Goal: Communication & Community: Answer question/provide support

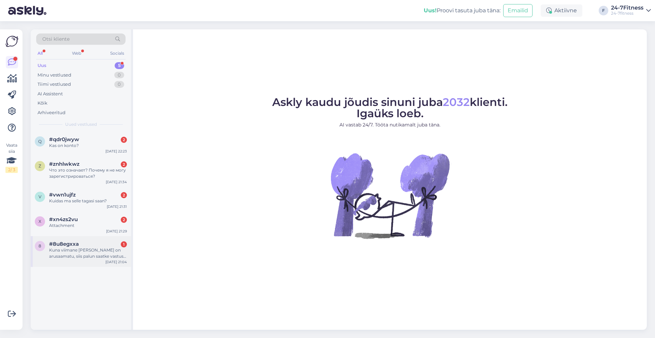
click at [86, 253] on div "Kuna viimane [PERSON_NAME] on arusaamatu, siis palun saatke vastus minu meilile…" at bounding box center [88, 253] width 78 height 12
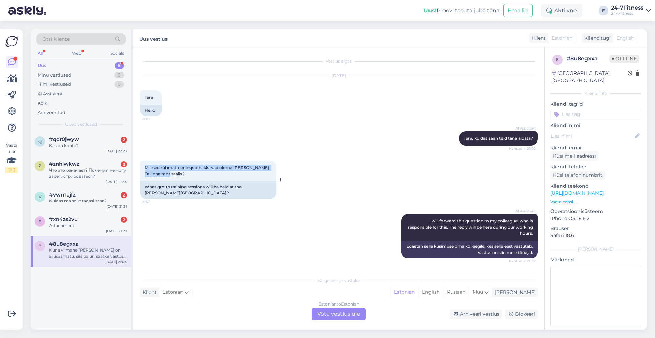
drag, startPoint x: 181, startPoint y: 173, endPoint x: 144, endPoint y: 165, distance: 38.1
click at [144, 165] on div "Millised rühmatreeningud hakkavad olema [PERSON_NAME] Tallinna mnt saalis? 21:02" at bounding box center [208, 170] width 137 height 20
copy span "Millised rühmatreeningud hakkavad olema [PERSON_NAME] Tallinna mnt saalis?"
click at [73, 226] on div "Attachment" at bounding box center [88, 225] width 78 height 6
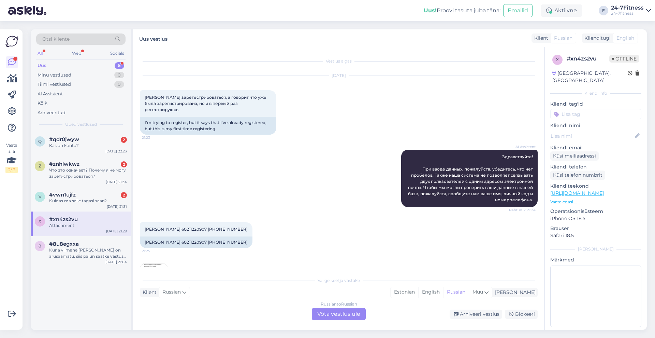
click at [617, 39] on span "English" at bounding box center [626, 37] width 18 height 7
click at [607, 38] on div "Klienditugi" at bounding box center [596, 37] width 29 height 7
click at [348, 313] on div "Russian to Russian Võta vestlus üle" at bounding box center [339, 314] width 54 height 12
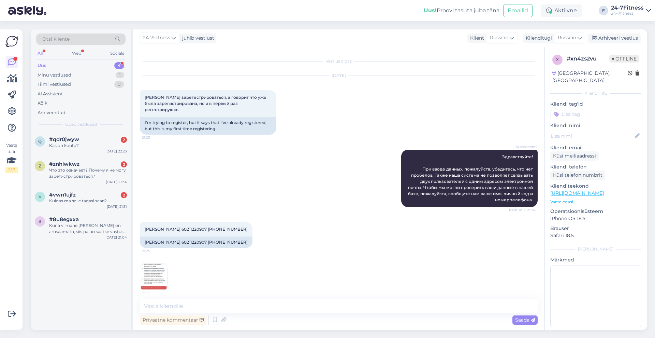
click at [152, 269] on img at bounding box center [153, 276] width 27 height 27
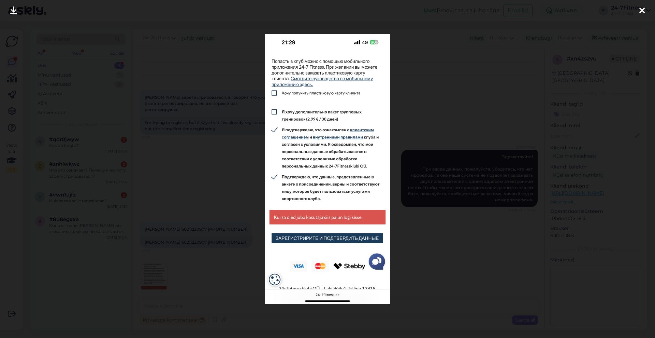
click at [641, 9] on icon at bounding box center [642, 10] width 5 height 9
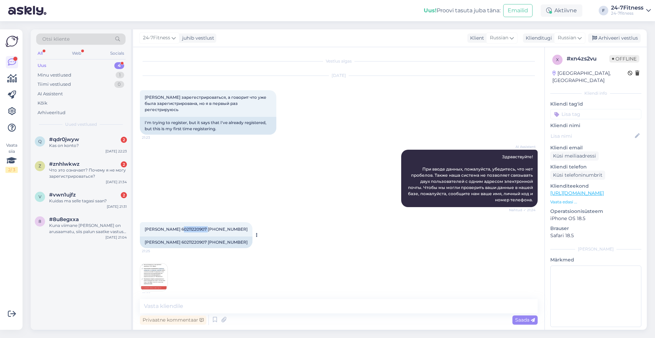
drag, startPoint x: 177, startPoint y: 223, endPoint x: 203, endPoint y: 219, distance: 25.5
click at [203, 222] on div "[PERSON_NAME] 60211220907 [PHONE_NUMBER]:25" at bounding box center [196, 229] width 113 height 14
copy span "60211220907"
click at [334, 309] on textarea at bounding box center [339, 306] width 398 height 14
click at [572, 39] on span "Russian" at bounding box center [567, 38] width 18 height 8
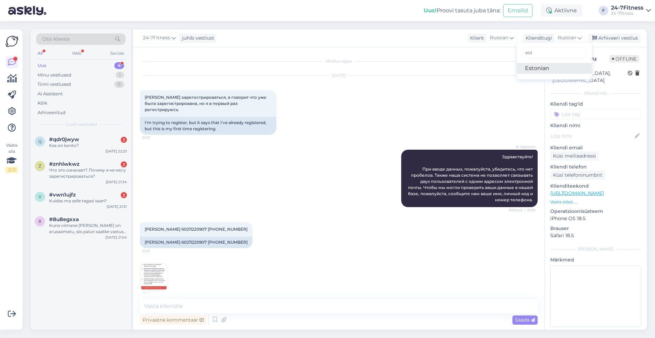
type input "est"
click at [551, 70] on link "Estonian" at bounding box center [554, 68] width 75 height 11
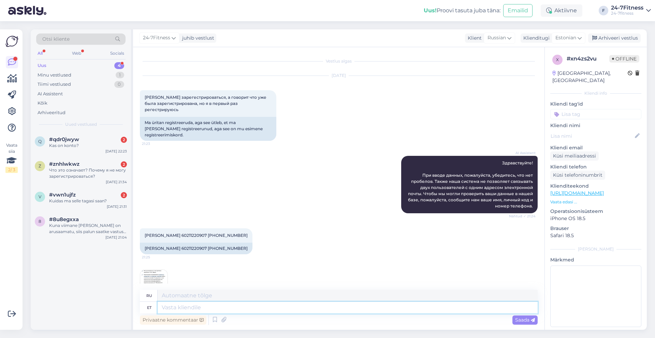
click at [236, 310] on textarea at bounding box center [348, 307] width 380 height 12
type textarea "Tere!"
type textarea "Привет!"
type textarea "Tere! Näeme, et"
type textarea "Привет! До встречи!"
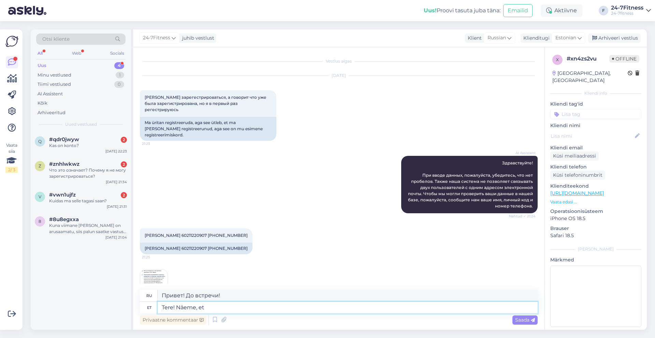
type textarea "Tere! Näeme, et"
type textarea "Привет! Мы видим это."
type textarea "Tere! Näeme, et olete e"
type textarea "Привет! Мы видим, что ты"
type textarea "Tere! Näeme, et [PERSON_NAME] lo"
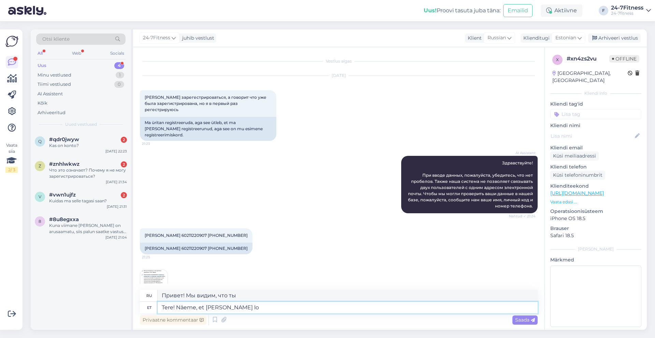
type textarea "Привет! Мы видим, что ты здесь."
type textarea "Tere! Näeme, et [PERSON_NAME] loonud"
type textarea "Привет! Мы видим, что ты создал себя."
type textarea "Tere! Näeme, et [PERSON_NAME] loonud konto, m"
type textarea "Здравствуйте! Мы видим, что вы создали учётную запись."
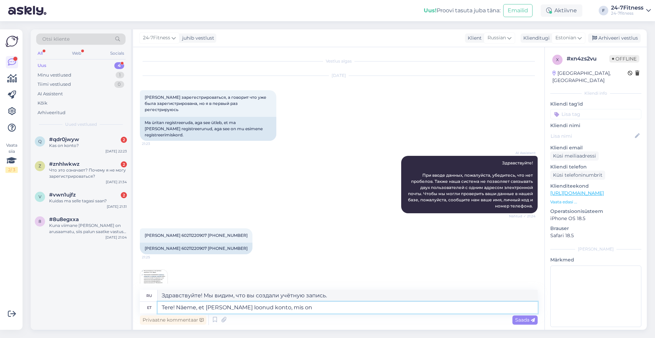
type textarea "Tere! Näeme, et [PERSON_NAME] loonud konto, mis on"
type textarea "Здравствуйте! Мы видим, что вы создали учётную запись, которая..."
type textarea "Tere! Näeme, et [PERSON_NAME] loonud konto, mis on seotud e"
type textarea "Здравствуйте! Мы видим, что вы создали учётную запись, связанную с"
type textarea "Tere! Näeme, et [PERSON_NAME] loonud konto, mis on seotud emailiga"
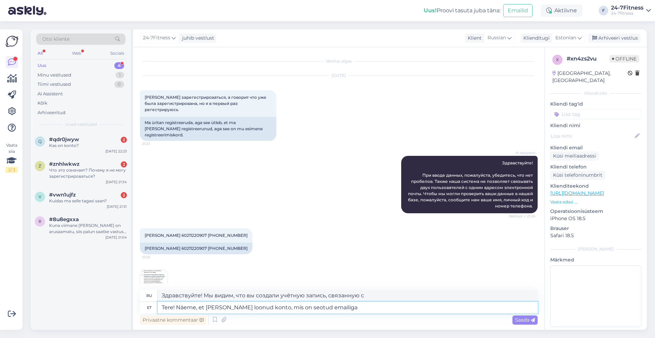
type textarea "Здравствуйте! Мы видим, что вы создали учётную запись, связанную с вашим адресо…"
paste textarea "[EMAIL_ADDRESS][DOMAIN_NAME]"
type textarea "Tere! Näeme, et [PERSON_NAME] loonud konto, mis on seotud emailiga [EMAIL_ADDRE…"
type textarea "Здравствуйте! Мы видим, что вы создали учётную запись, связанную с адресом элек…"
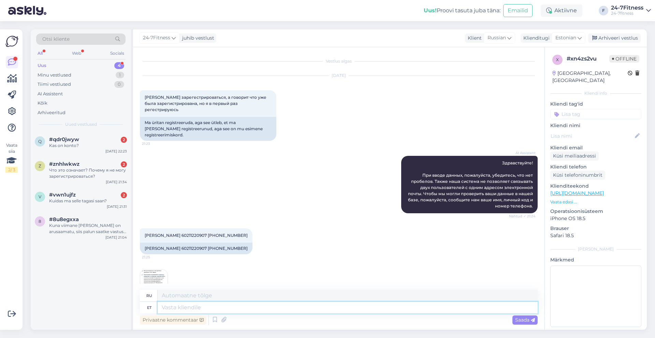
scroll to position [83, 0]
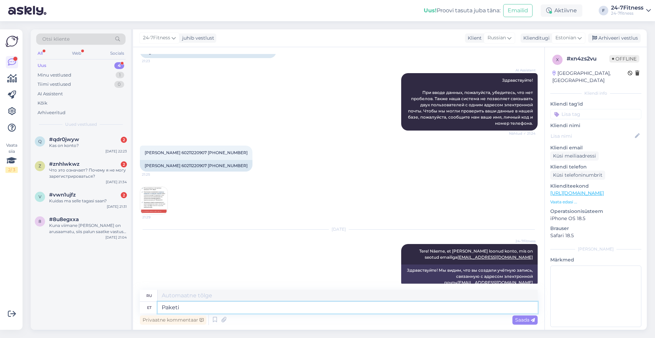
type textarea "Paketi o"
type textarea "Упаковка"
type textarea "Paketi ostmiseks pal"
type textarea "Чтобы купить пакет"
type textarea "Paketi ostmiseks palun l"
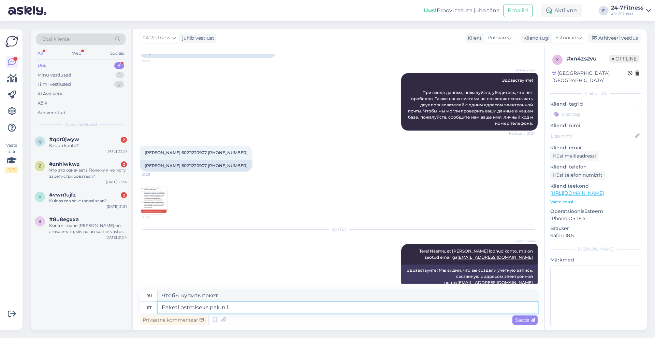
type textarea "Чтобы приобрести пакет, пожалуйста,"
type textarea "Paketi ostmiseks palun logige en"
type textarea "Пожалуйста, войдите в систему, чтобы приобрести пакет."
type textarea "Paketi ostmiseks palun logige enda kon"
type textarea "Чтобы приобрести пакет, пожалуйста, войдите в систему."
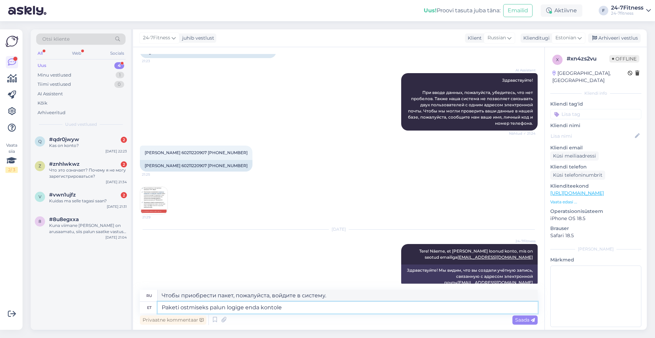
type textarea "Paketi ostmiseks palun logige enda kontole s"
type textarea "Чтобы приобрести пакет, пожалуйста, войдите в свою учетную запись."
type textarea "Paketi ostmiseks palun logige enda kontole sisse, se"
type textarea "Чтобы приобрести пакет, пожалуйста, войдите в свою учетную запись,"
type textarea "Paketi ostmiseks palun logige enda kontole sisse, seejärel va"
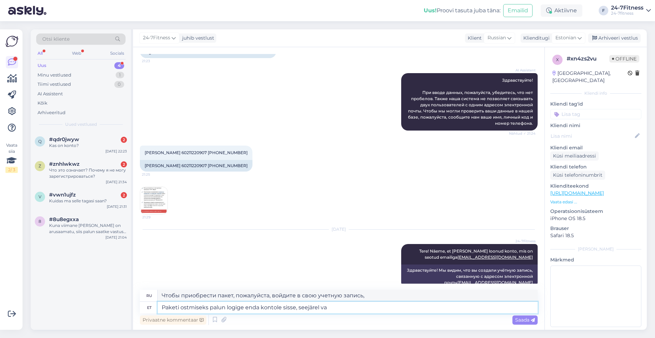
type textarea "Чтобы приобрести пакет, пожалуйста, войдите в свою учетную запись, затем"
type textarea "Paketi ostmiseks palun logige enda kontole sisse, seejärel valige"
type textarea "Чтобы приобрести пакет, войдите в свою учетную запись, затем выберите"
type textarea "Paketi ostmiseks palun logige enda kontole sisse, seejärel valige "Minu p"
type textarea "Чтобы приобрести пакет, войдите в свою учетную запись, затем выберите «Мой"
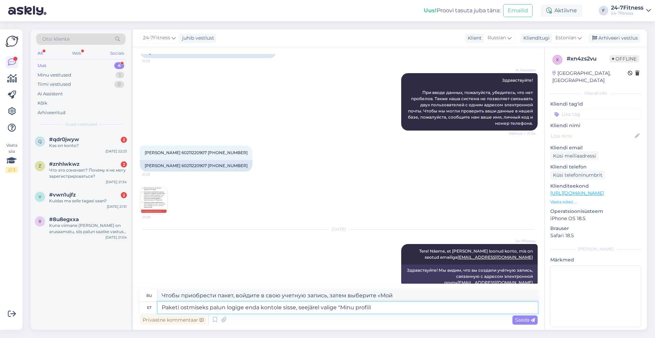
type textarea "Paketi ostmiseks palun logige enda kontole sisse, seejärel valige "Minu profiil""
type textarea "Чтобы приобрести пакет, войдите в свою учетную запись и выберите «Мой профиль»."
type textarea "Paketi ostmiseks palun logige enda kontole sisse, seejärel valige "Minu profiil…"
type textarea "Чтобы приобрести пакет, войдите в свою учетную запись, затем выберите «Мой проф…"
type textarea "Paketi ostmiseks palun logige enda kontole sisse, seejärel valige "Minu profiil…"
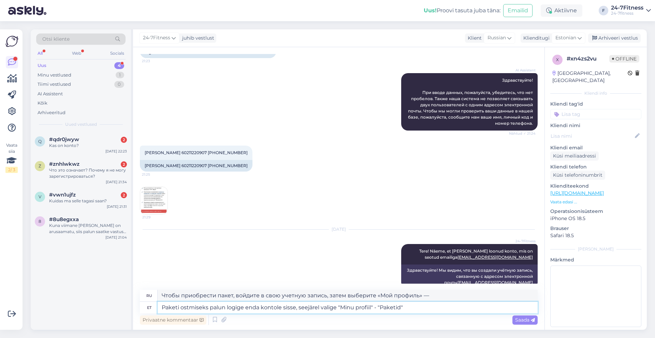
type textarea "Чтобы приобрести пакет, войдите в свою учетную запись, затем выберите «Мой проф…"
type textarea "Paketi ostmiseks palun logige enda kontole sisse, seejärel valige "Minu profiil…"
type textarea "Чтобы приобрести пакет, войдите в свою учетную запись, затем выберите «Мой проф…"
type textarea "Paketi ostmiseks palun logige enda kontole sisse, seejärel valige "Minu profiil…"
type textarea "Чтобы приобрести пакет, войдите в свою учетную запись, выберите «Мой профиль» —…"
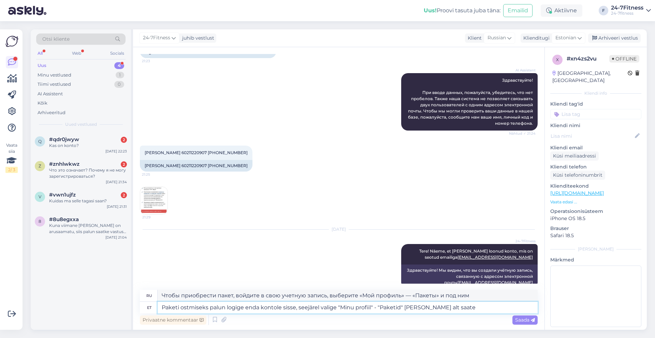
type textarea "Paketi ostmiseks palun logige enda kontole sisse, seejärel valige "Minu profiil…"
type textarea "Чтобы приобрести пакет, войдите в свою учетную запись, затем выберите «Мой проф…"
type textarea "Paketi ostmiseks palun logige enda kontole sisse, seejärel valige "Minu profiil…"
type textarea "Чтобы приобрести пакет, войдите в свою учетную запись, затем выберите «Мой проф…"
type textarea "Paketi ostmiseks palun logige enda kontole sisse, seejärel valige "Minu profiil…"
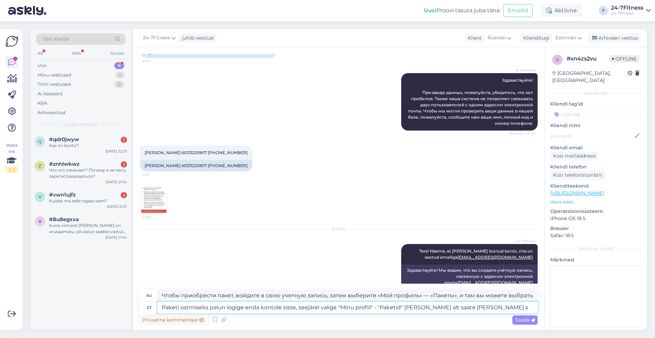
type textarea "Чтобы приобрести пакет, войдите в свою учетную запись, затем выберите «Мой проф…"
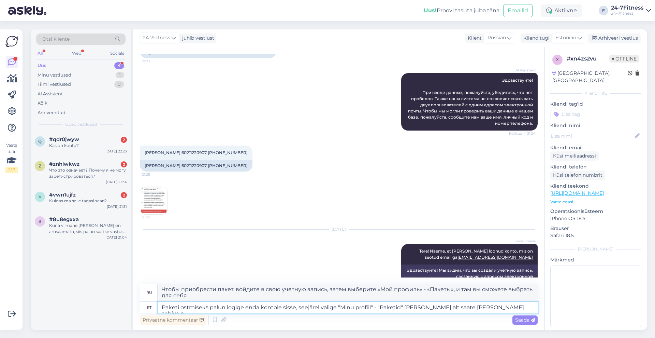
type textarea "Paketi ostmiseks palun logige enda kontole sisse, seejärel valige "Minu profiil…"
type textarea "Чтобы приобрести пакет, войдите в свою учетную запись, затем выберите «Мой проф…"
type textarea "Paketi ostmiseks palun logige enda kontole sisse, seejärel valige "Minu profiil…"
type textarea "Чтобы приобрести пакет, войдите в свою учетную запись, затем выберите «Мой проф…"
type textarea "Paketi ostmiseks palun logige enda kontole sisse, seejärel valige "Minu profiil…"
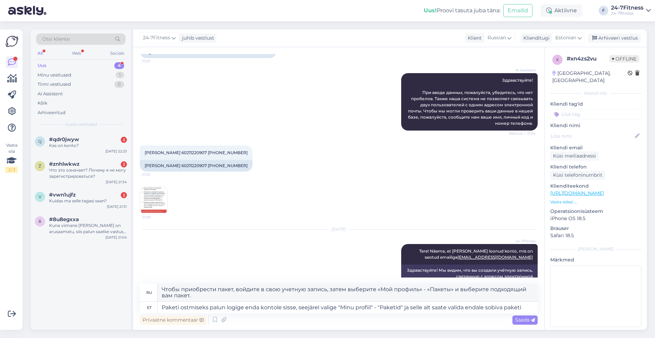
click at [527, 320] on span "Saada" at bounding box center [525, 319] width 20 height 6
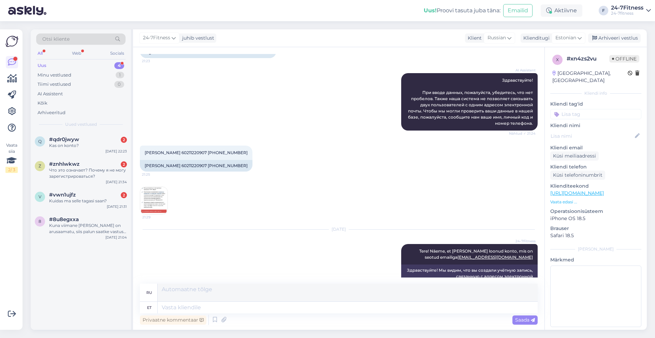
scroll to position [148, 0]
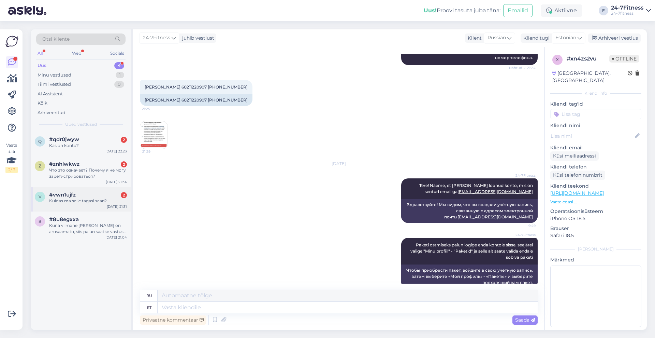
click at [90, 198] on div "Kuidas ma selle tagasi saan?" at bounding box center [88, 201] width 78 height 6
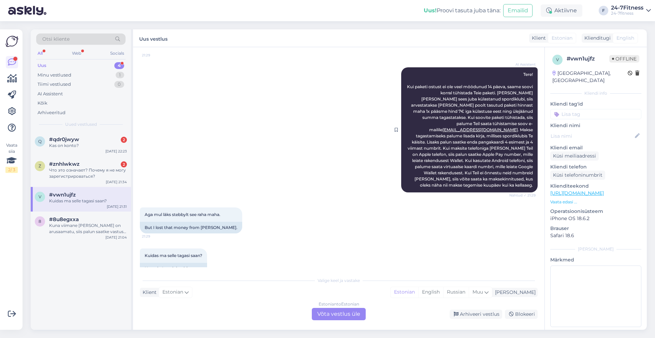
scroll to position [109, 0]
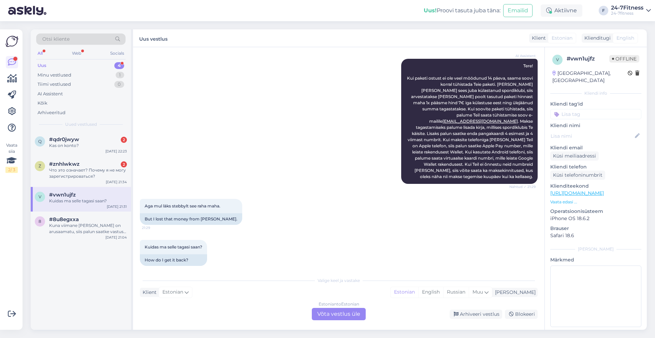
click at [349, 313] on div "Estonian to Estonian Võta vestlus üle" at bounding box center [339, 314] width 54 height 12
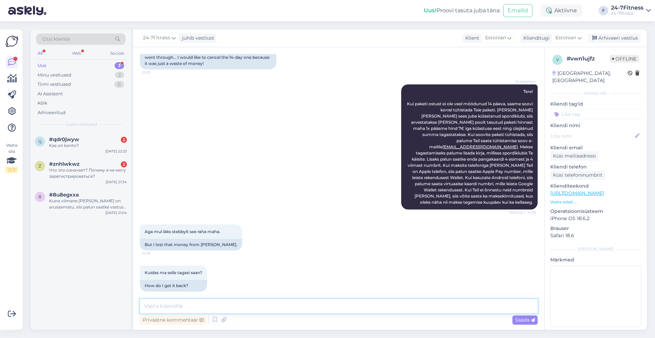
click at [344, 306] on textarea at bounding box center [339, 306] width 398 height 14
click at [162, 306] on textarea "Tere! palun kirjutage meile [EMAIL_ADDRESS][DOMAIN_NAME], kui soovite ühe ostet…" at bounding box center [339, 306] width 398 height 14
type textarea "Tere! Palun kirjutage meile [EMAIL_ADDRESS][DOMAIN_NAME], kui soovite ühe ostet…"
click at [520, 319] on span "Saada" at bounding box center [525, 319] width 20 height 6
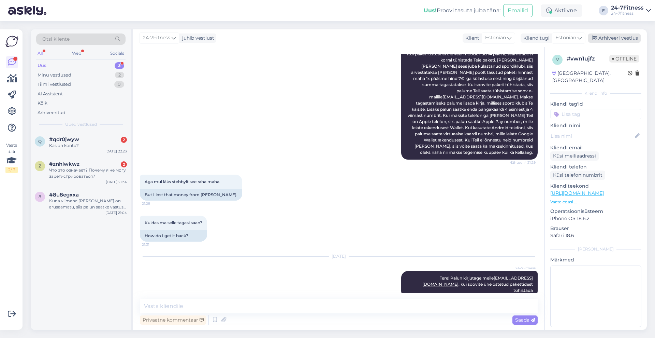
click at [609, 36] on div "Arhiveeri vestlus" at bounding box center [614, 37] width 53 height 9
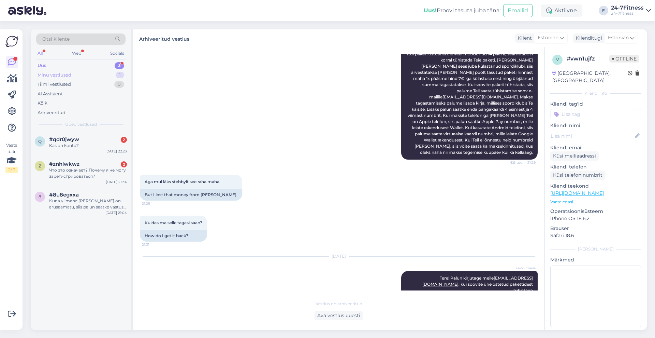
click at [77, 73] on div "Minu vestlused 1" at bounding box center [80, 75] width 89 height 10
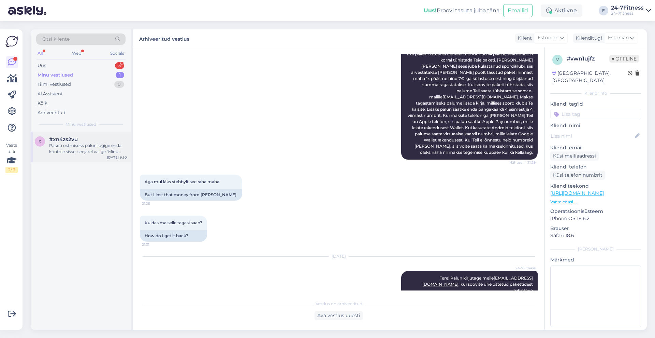
click at [84, 155] on div "x #xn4zs2vu Paketi ostmiseks palun logige enda kontole sisse, seejärel valige "…" at bounding box center [81, 146] width 100 height 31
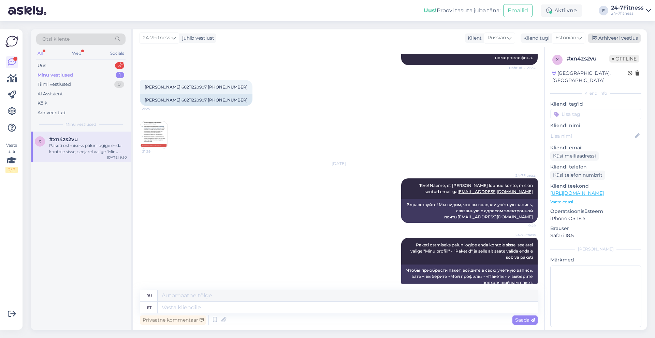
click at [616, 39] on div "Arhiveeri vestlus" at bounding box center [614, 37] width 53 height 9
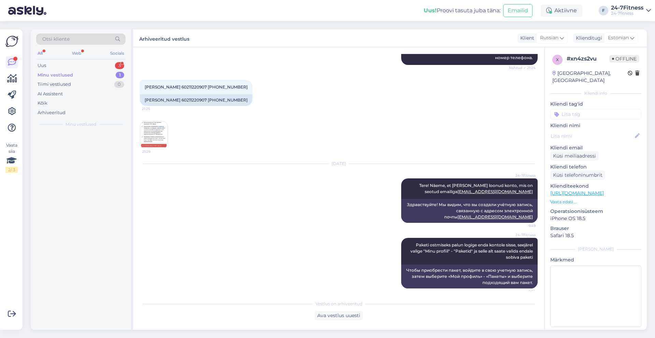
scroll to position [141, 0]
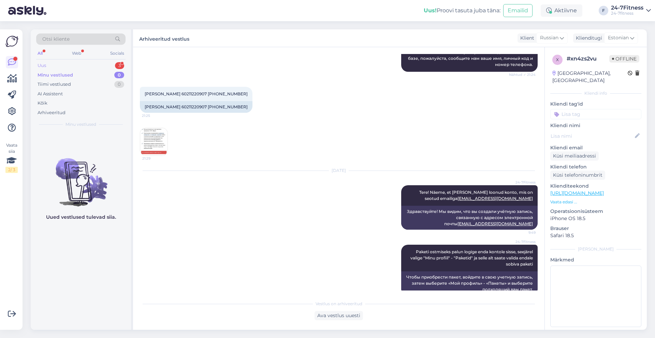
click at [67, 65] on div "Uus 3" at bounding box center [80, 66] width 89 height 10
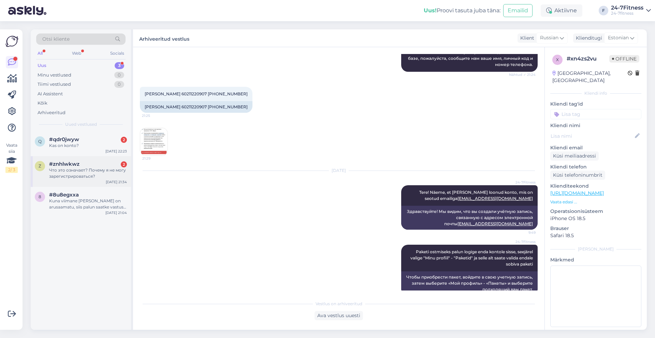
click at [90, 176] on div "Что это означает? Почему я не могу зарегистрироваться?" at bounding box center [88, 173] width 78 height 12
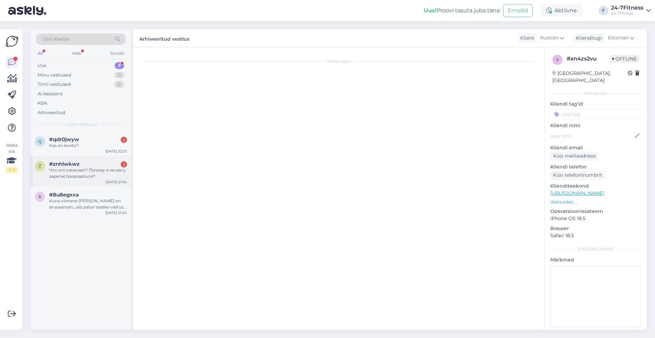
scroll to position [0, 0]
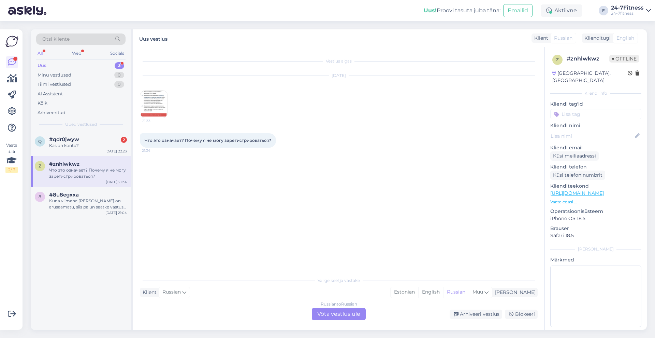
click at [148, 105] on img at bounding box center [153, 103] width 27 height 27
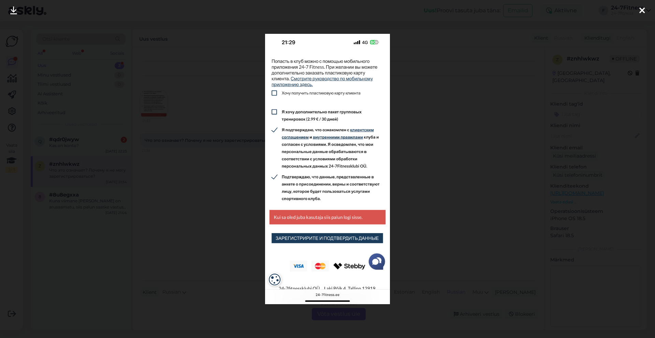
click at [639, 8] on div at bounding box center [642, 11] width 14 height 22
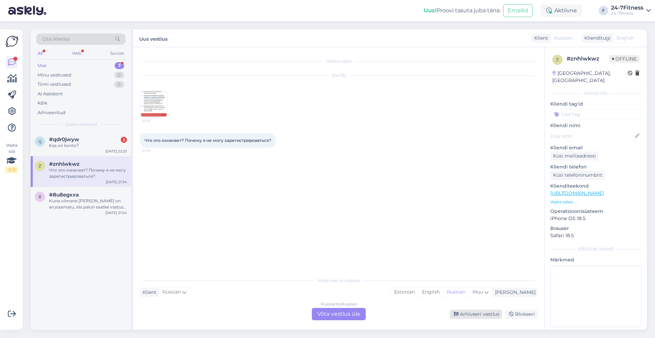
click at [489, 313] on div "Arhiveeri vestlus" at bounding box center [476, 313] width 53 height 9
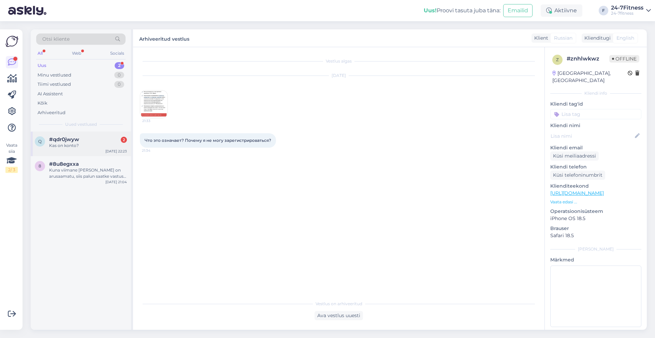
click at [83, 147] on div "Kas on konto?" at bounding box center [88, 145] width 78 height 6
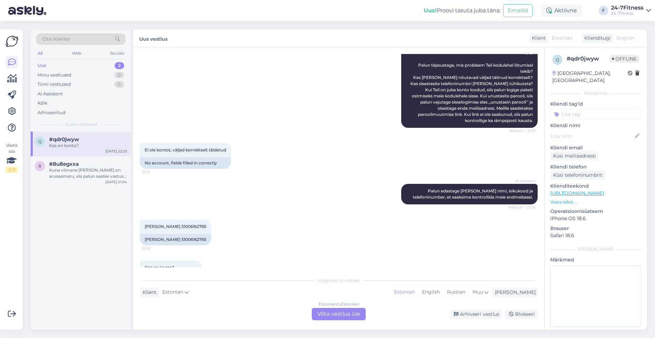
scroll to position [112, 0]
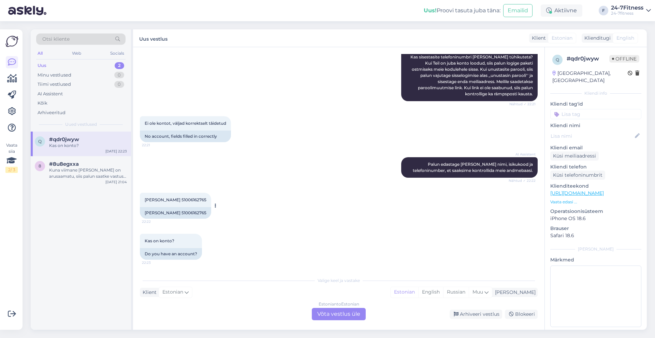
click at [197, 197] on span "[PERSON_NAME] 51006162765" at bounding box center [176, 199] width 62 height 5
copy div "51006162765 22:22"
click at [344, 311] on div "Estonian to Estonian Võta vestlus üle" at bounding box center [339, 314] width 54 height 12
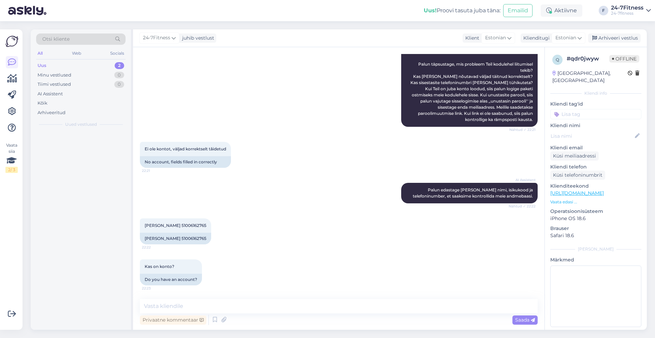
scroll to position [86, 0]
click at [328, 303] on textarea at bounding box center [339, 306] width 398 height 14
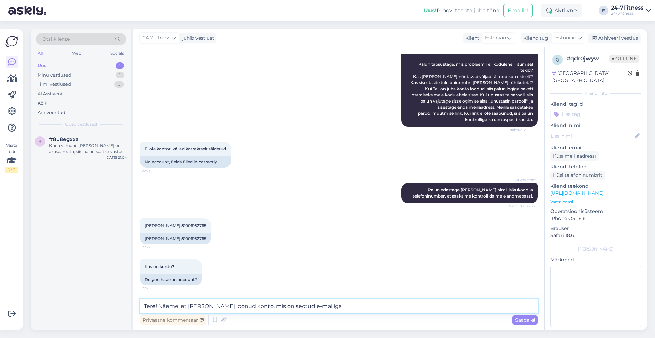
paste textarea "[EMAIL_ADDRESS][DOMAIN_NAME]"
type textarea "Tere! Näeme, et [PERSON_NAME] loonud konto, mis on seotud e-mailiga [EMAIL_ADDR…"
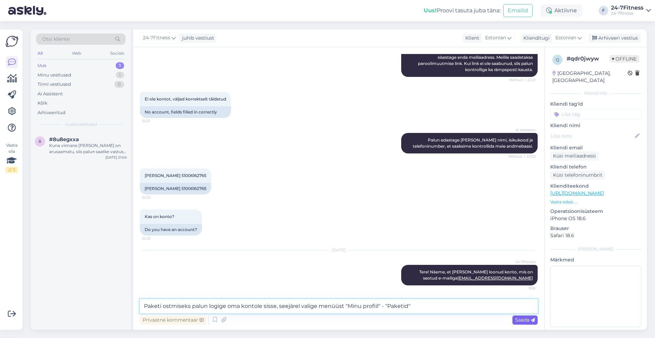
type textarea "Paketi ostmiseks palun logige oma kontole sisse, seejärel valige menüüst "Minu …"
click at [530, 318] on span "Saada" at bounding box center [525, 319] width 20 height 6
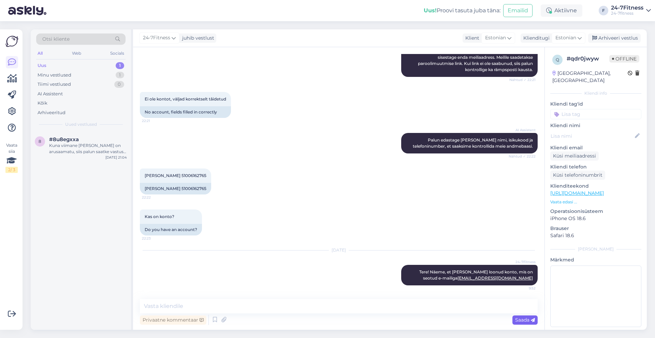
scroll to position [172, 0]
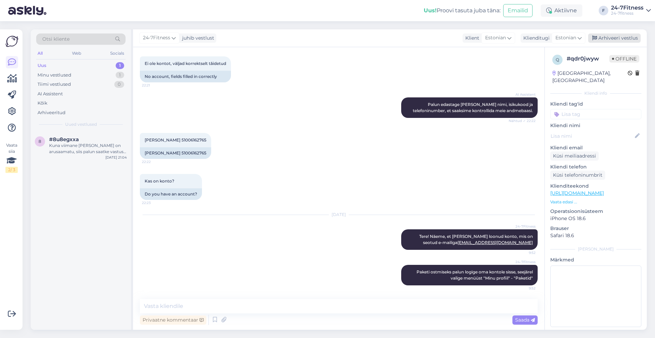
click at [607, 35] on div "Arhiveeri vestlus" at bounding box center [614, 37] width 53 height 9
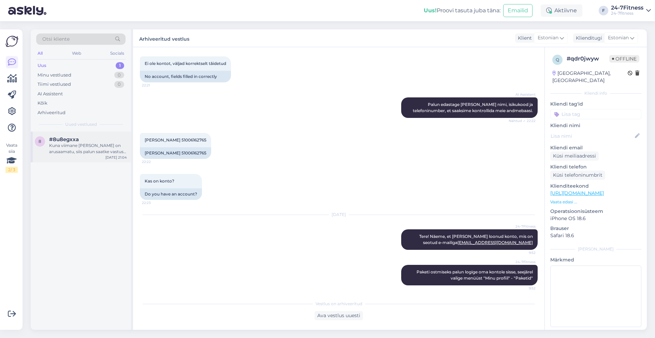
click at [85, 146] on div "Kuna viimane [PERSON_NAME] on arusaamatu, siis palun saatke vastus minu meilile…" at bounding box center [88, 148] width 78 height 12
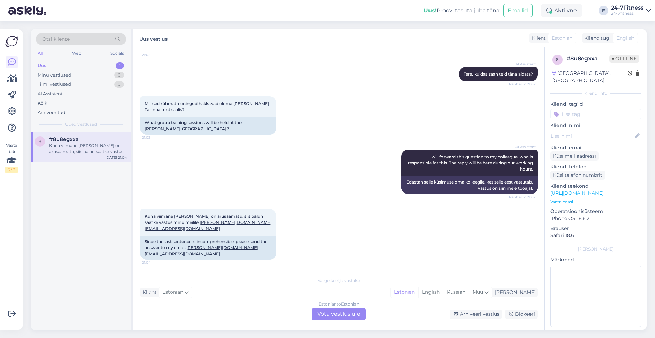
scroll to position [52, 0]
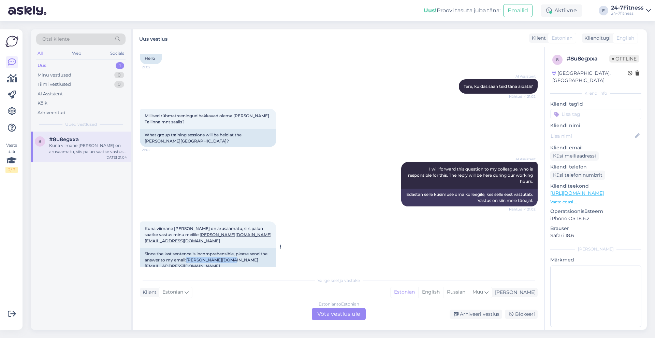
drag, startPoint x: 232, startPoint y: 253, endPoint x: 189, endPoint y: 256, distance: 43.1
click at [189, 256] on div "Since the last sentence is incomprehensible, please send the answer to my email…" at bounding box center [208, 260] width 137 height 24
copy link "[PERSON_NAME][DOMAIN_NAME][EMAIL_ADDRESS][DOMAIN_NAME]"
click at [477, 314] on div "Arhiveeri vestlus" at bounding box center [476, 313] width 53 height 9
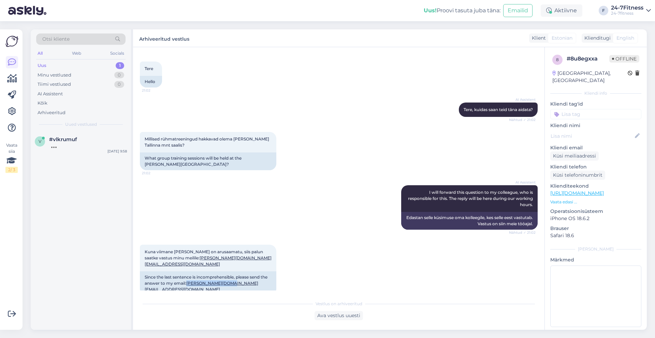
click at [54, 64] on div "Uus 1" at bounding box center [80, 66] width 89 height 10
click at [74, 141] on span "#vlkrumuf" at bounding box center [63, 139] width 28 height 6
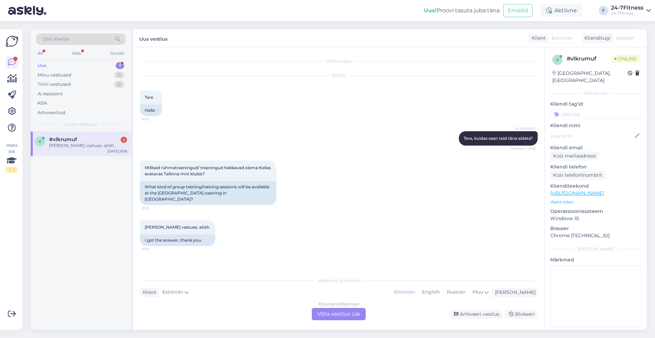
click at [327, 311] on div "Estonian to Estonian Võta vestlus üle" at bounding box center [339, 314] width 54 height 12
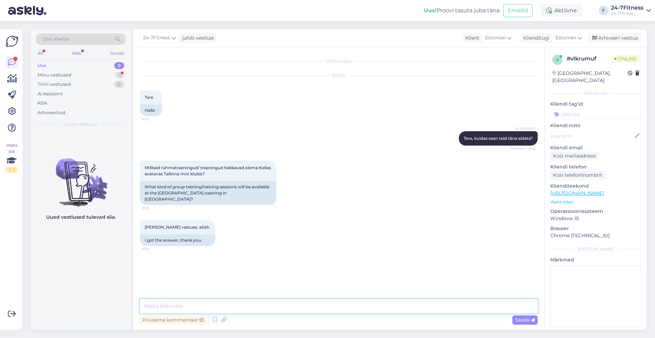
click at [270, 300] on textarea at bounding box center [339, 306] width 398 height 14
paste textarea "[PERSON_NAME] keskus on planeeritud 2026 kevad [PERSON_NAME] tuleb klubi koos r…"
click at [177, 303] on textarea "[PERSON_NAME] keskus on planeeritud 2026 kevad [PERSON_NAME] tuleb klubi koos r…" at bounding box center [339, 306] width 398 height 14
click at [227, 306] on textarea "[PERSON_NAME] keskuses on planeeritud 2026 kevad [PERSON_NAME] tuleb klubi koos…" at bounding box center [339, 306] width 398 height 14
click at [313, 305] on textarea "[PERSON_NAME] keskuses on planeeritud spordiklubi avamine 2026 kevad [PERSON_NA…" at bounding box center [339, 306] width 398 height 14
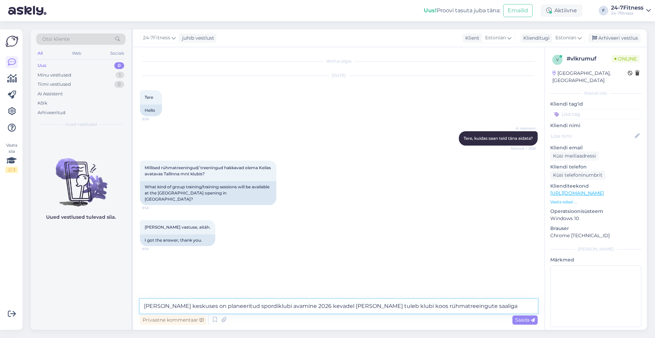
click at [460, 308] on textarea "[PERSON_NAME] keskuses on planeeritud spordiklubi avamine 2026 kevadel [PERSON_…" at bounding box center [339, 306] width 398 height 14
type textarea "[PERSON_NAME] keskuses on planeeritud spordiklubi avamine 2026 kevadel [PERSON_…"
click at [525, 319] on span "Saada" at bounding box center [525, 319] width 20 height 6
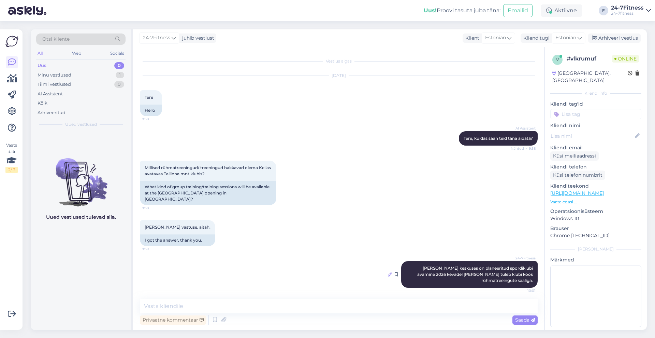
click at [390, 272] on icon at bounding box center [390, 274] width 4 height 4
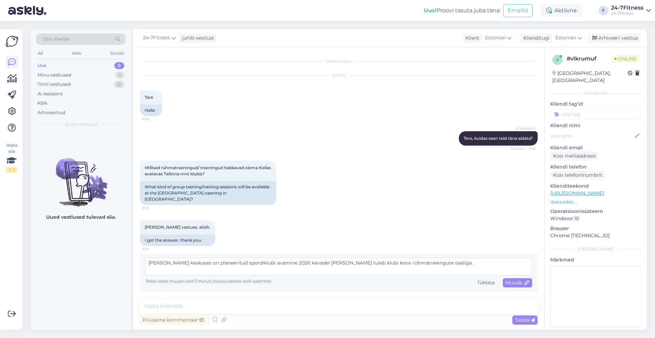
click at [387, 257] on textarea "[PERSON_NAME] keskuses on planeeritud spordiklubi avamine 2026 kevadel [PERSON_…" at bounding box center [338, 266] width 387 height 18
type textarea "[PERSON_NAME] keskuses on planeeritud spordiklubi avamine 2026 kevadel [PERSON_…"
click at [514, 279] on span "Muuda" at bounding box center [518, 282] width 24 height 6
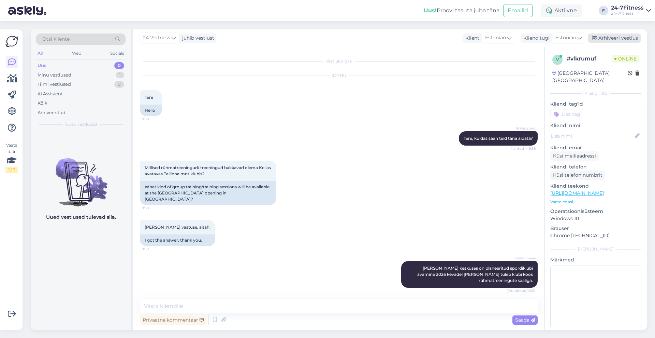
click at [623, 39] on div "Arhiveeri vestlus" at bounding box center [614, 37] width 53 height 9
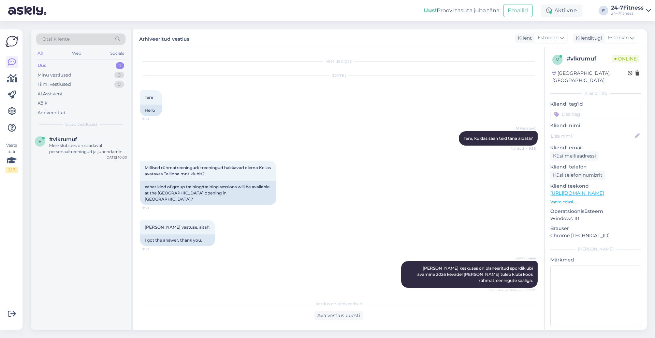
scroll to position [81, 0]
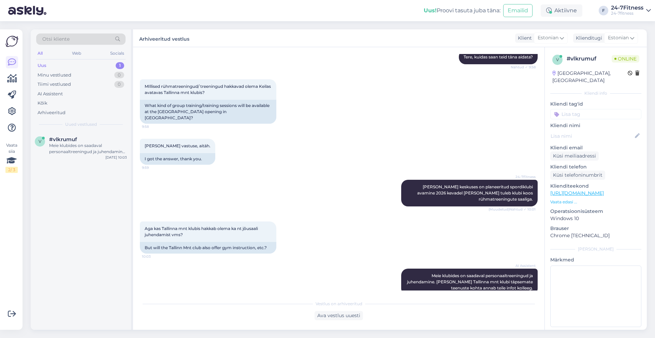
click at [62, 66] on div "Uus 1" at bounding box center [80, 66] width 89 height 10
click at [81, 146] on div "Meie klubides on saadaval personaaltreeningud ja juhendamine. [PERSON_NAME] Tal…" at bounding box center [88, 148] width 78 height 12
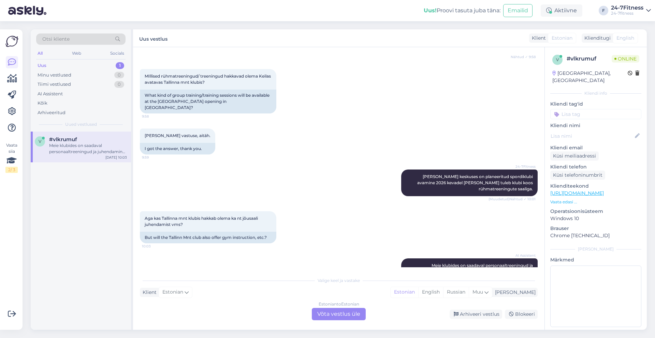
scroll to position [104, 0]
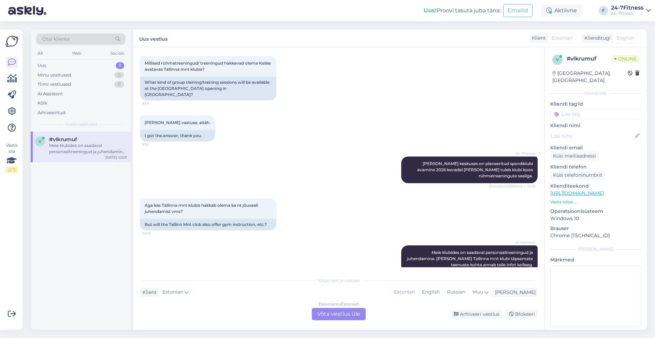
click at [335, 311] on div "Estonian to Estonian Võta vestlus üle" at bounding box center [339, 314] width 54 height 12
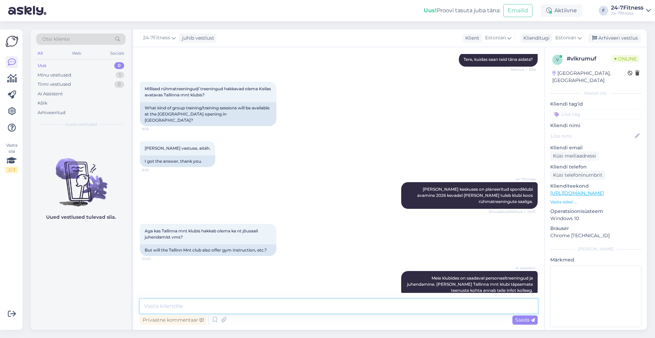
click at [276, 307] on textarea at bounding box center [339, 306] width 398 height 14
type textarea "Paraku selle kohta hetkel info puudub."
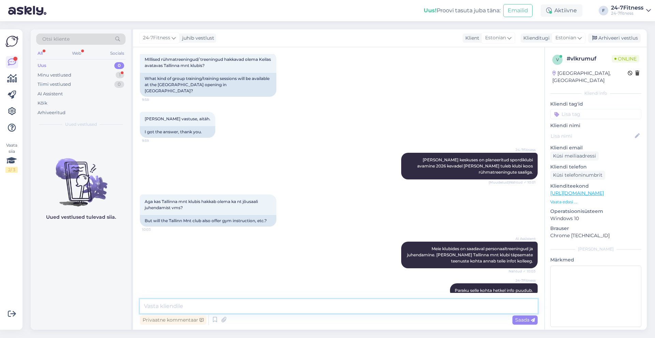
scroll to position [138, 0]
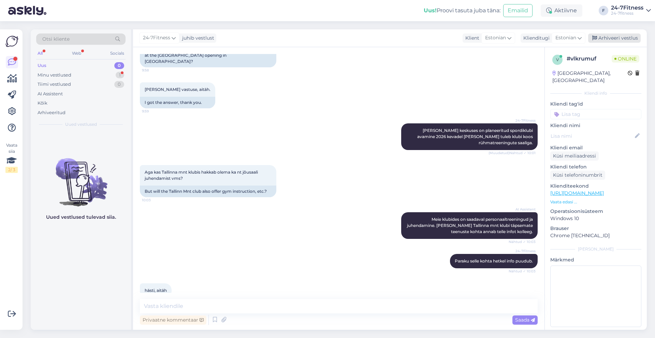
click at [636, 36] on div "Arhiveeri vestlus" at bounding box center [614, 37] width 53 height 9
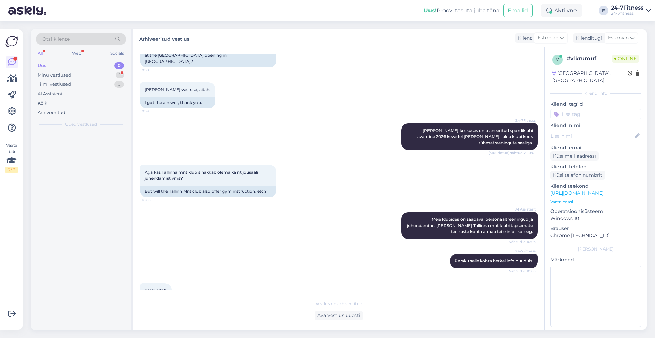
scroll to position [140, 0]
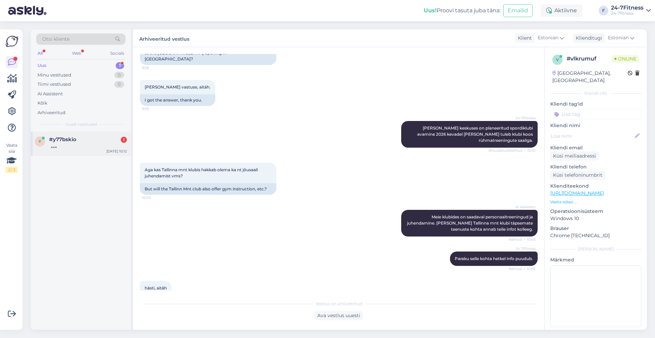
click at [70, 145] on div at bounding box center [88, 145] width 78 height 6
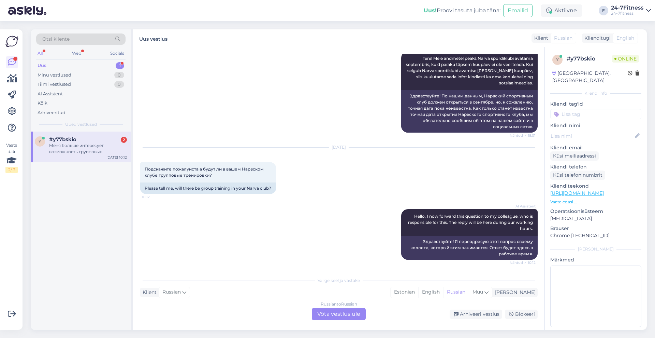
scroll to position [248, 0]
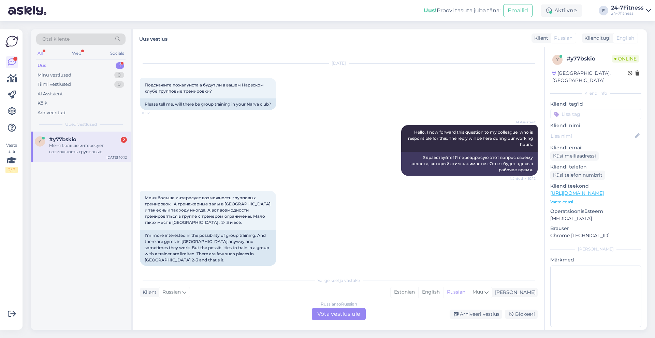
click at [342, 315] on div "Russian to Russian Võta vestlus üle" at bounding box center [339, 314] width 54 height 12
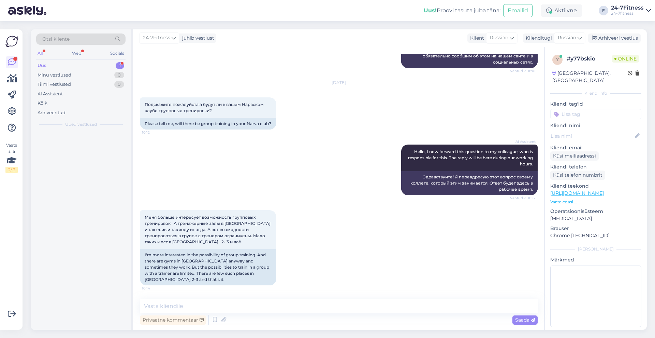
scroll to position [222, 0]
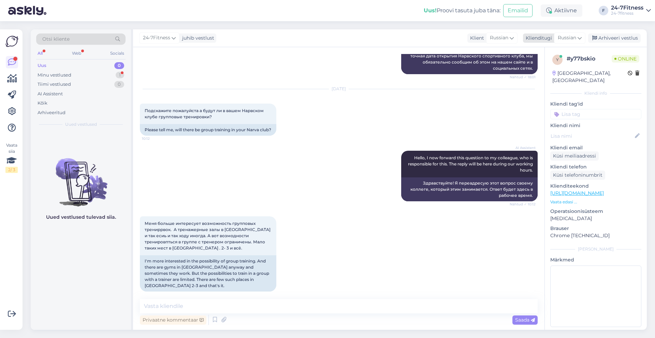
click at [578, 37] on icon at bounding box center [580, 38] width 4 height 8
click at [546, 66] on link "Estonian" at bounding box center [554, 68] width 75 height 11
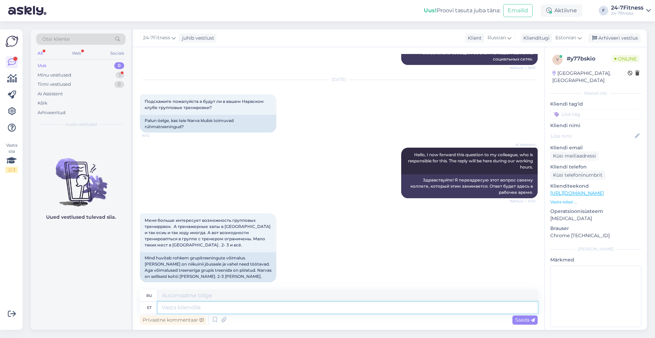
click at [321, 304] on textarea at bounding box center [348, 307] width 380 height 12
type textarea "Parak"
type textarea "Хороший"
type textarea "Paraku"
type textarea "К сожалению"
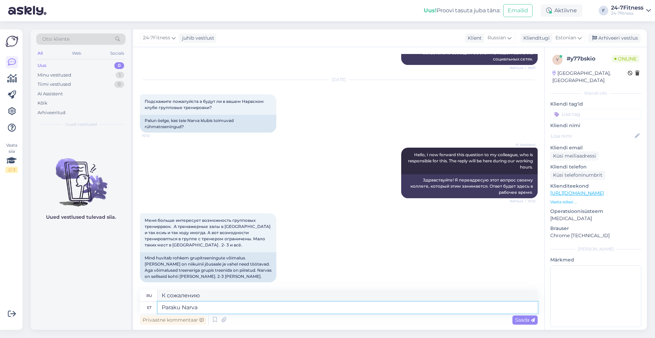
type textarea "Paraku Narva s"
type textarea "К сожалению, [PERSON_NAME]"
type textarea "Paraku Narva spordiklubisse"
type textarea "К сожалению, в Нарвский спортивный клуб"
type textarea "Paraku Narva spordiklubisse rühmatreeningute sa"
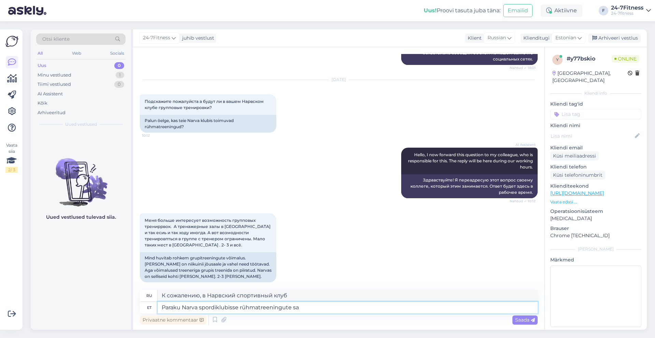
type textarea "К сожалению, Нарвский спортивный клуб закрыт для групповых тренировок."
type textarea "Paraku Narva spordiklubisse rühmatreeningute saali ei"
type textarea "К сожалению, в Нарвском спортивном клубе нет зала для групповых тренировок."
type textarea "Paraku Narva spordiklubisse rühmatreeningute saali ei tule."
type textarea "К сожалению, в Нарвском спортивном клубе зала групповых тренировок не будет."
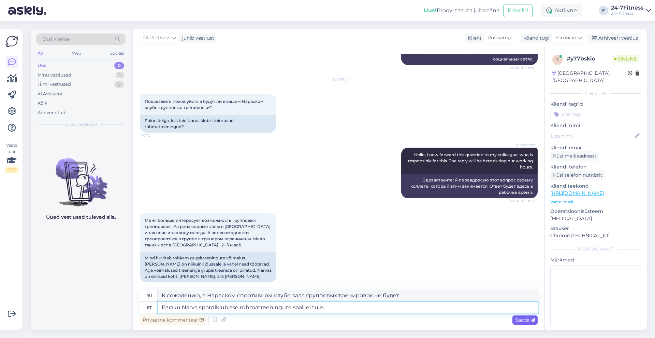
type textarea "Paraku Narva spordiklubisse rühmatreeningute saali ei tule."
click at [518, 317] on span "Saada" at bounding box center [525, 319] width 20 height 6
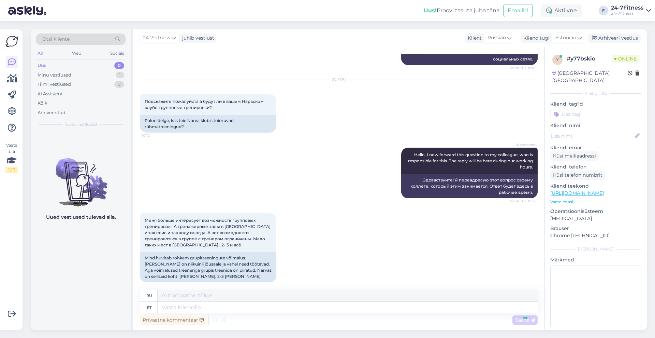
scroll to position [278, 0]
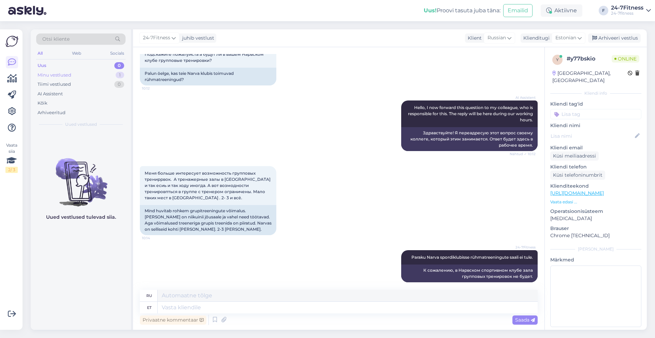
click at [89, 73] on div "Minu vestlused 1" at bounding box center [80, 75] width 89 height 10
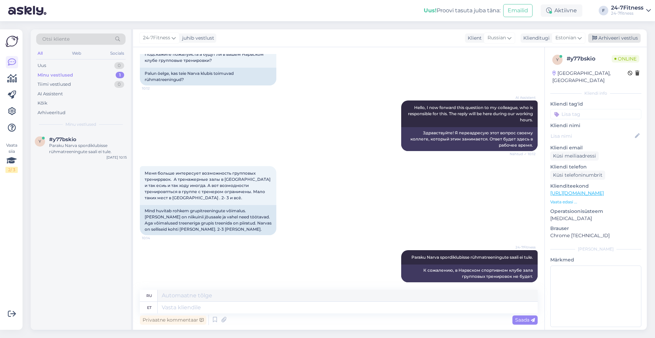
click at [606, 37] on div "Arhiveeri vestlus" at bounding box center [614, 37] width 53 height 9
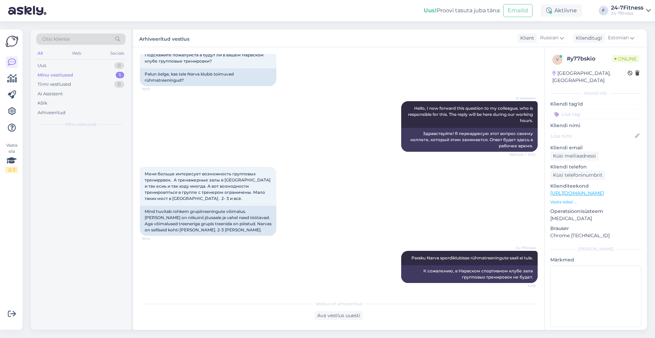
scroll to position [272, 0]
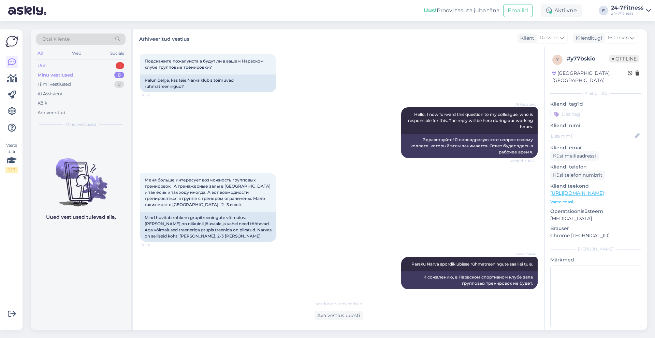
click at [48, 65] on div "Uus 1" at bounding box center [80, 66] width 89 height 10
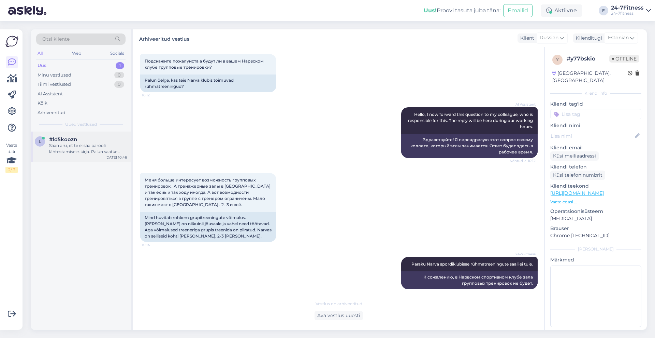
click at [76, 146] on div "Saan aru, et te ei saa parooli lähtestamise e-kirja. Palun saatke oma isikukood…" at bounding box center [88, 148] width 78 height 12
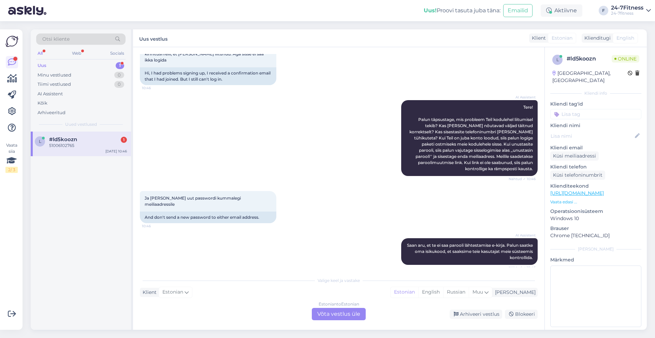
scroll to position [83, 0]
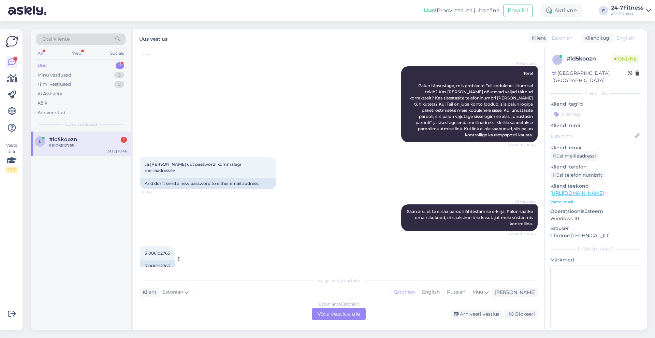
click at [159, 250] on span "51006102765" at bounding box center [157, 252] width 25 height 5
copy div "51006102765 10:46"
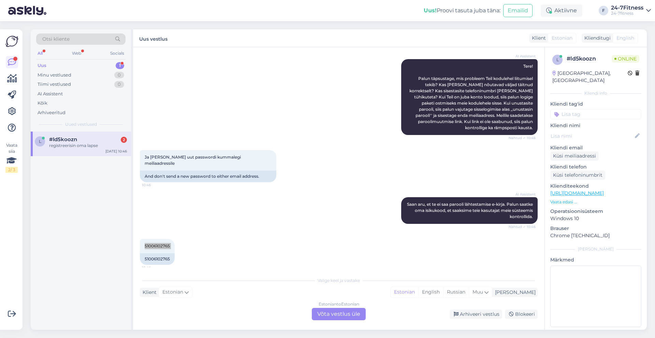
scroll to position [124, 0]
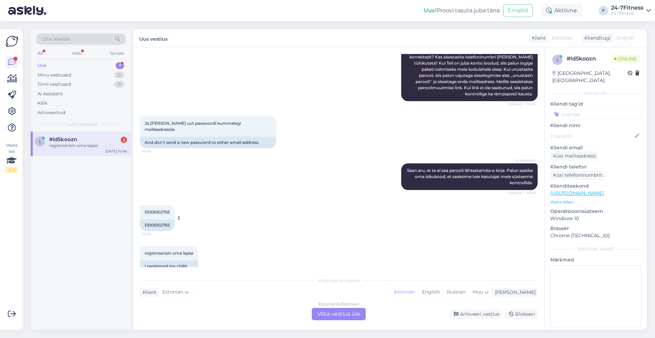
click at [163, 219] on div "51006102765" at bounding box center [157, 225] width 35 height 12
click at [157, 209] on span "51006102765" at bounding box center [157, 211] width 25 height 5
copy div "51006102765 10:46"
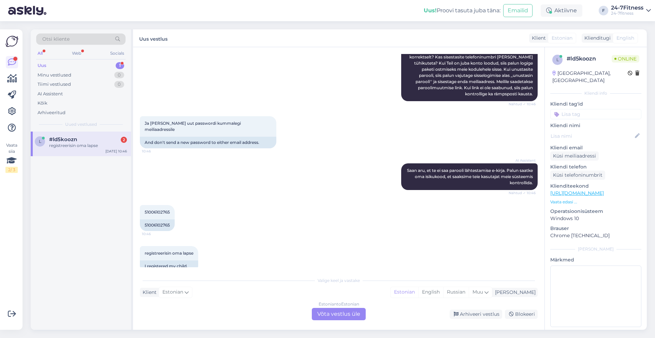
click at [336, 312] on div "Estonian to Estonian Võta vestlus üle" at bounding box center [339, 314] width 54 height 12
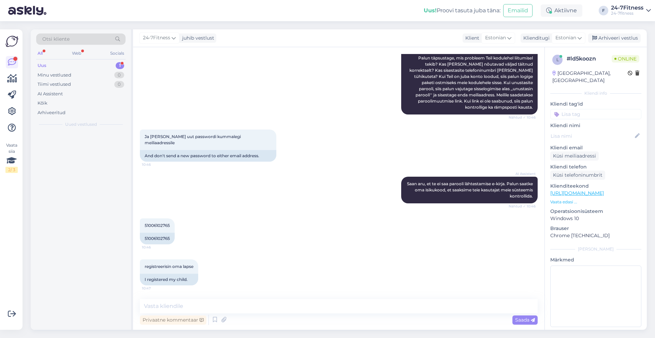
scroll to position [99, 0]
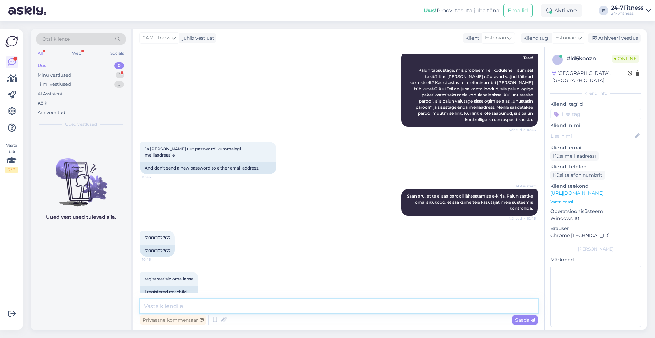
click at [277, 306] on textarea at bounding box center [339, 306] width 398 height 14
type textarea "Tere!"
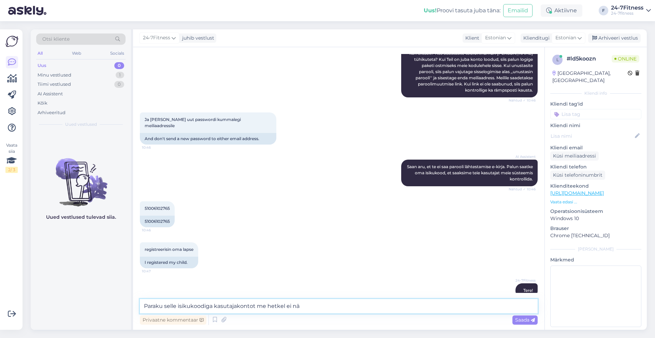
type textarea "Paraku selle isikukoodiga kasutajakontot me hetkel ei näe"
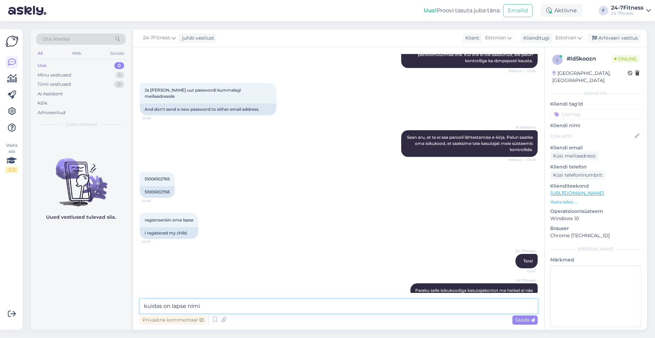
type textarea "kuidas on lapse nimi?"
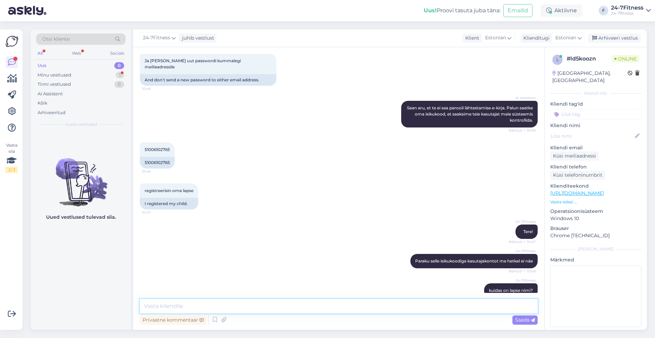
scroll to position [216, 0]
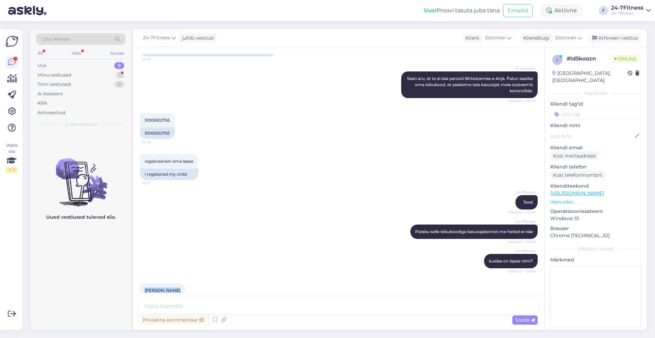
drag, startPoint x: 178, startPoint y: 279, endPoint x: 143, endPoint y: 274, distance: 34.8
click at [143, 283] on div "[PERSON_NAME] 10:48" at bounding box center [162, 290] width 45 height 14
copy span "[PERSON_NAME]"
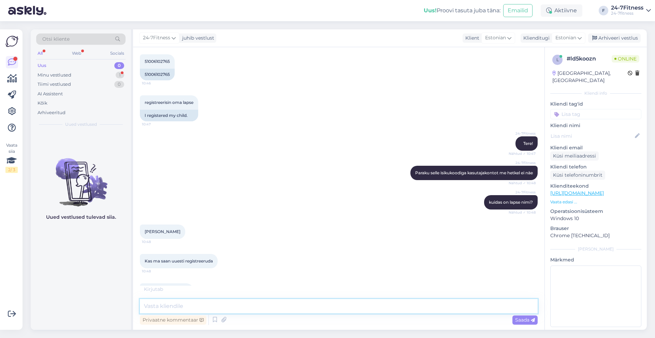
click at [252, 306] on textarea at bounding box center [339, 306] width 398 height 14
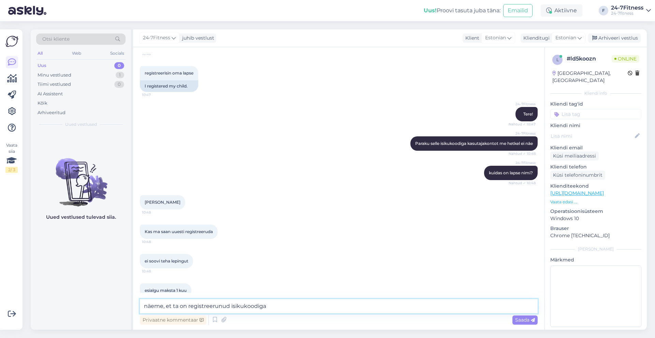
paste textarea "51006162765"
paste textarea "[EMAIL_ADDRESS][DOMAIN_NAME]"
type textarea "näeme, et ta on registreerunud isikukoodiga 51006162765 ja e-mailiga [EMAIL_ADD…"
click at [530, 317] on span "Saada" at bounding box center [525, 319] width 20 height 6
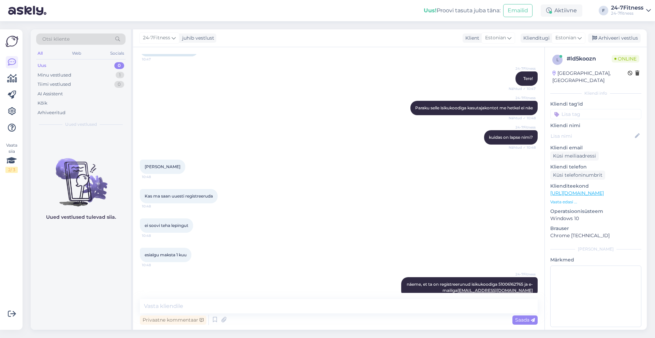
click at [315, 316] on div "Privaatne kommentaar Saada" at bounding box center [339, 319] width 398 height 13
click at [323, 309] on textarea at bounding box center [339, 306] width 398 height 14
type textarea "kas need on õiged andmed?"
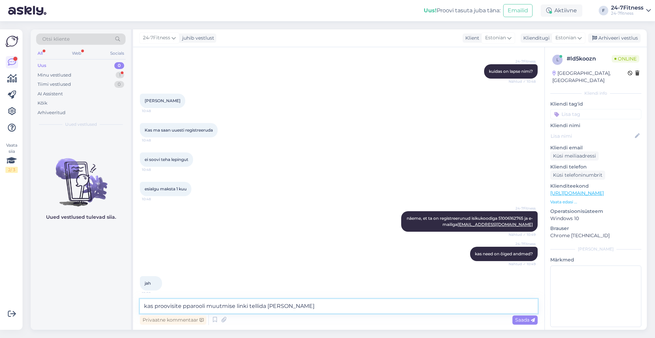
scroll to position [428, 0]
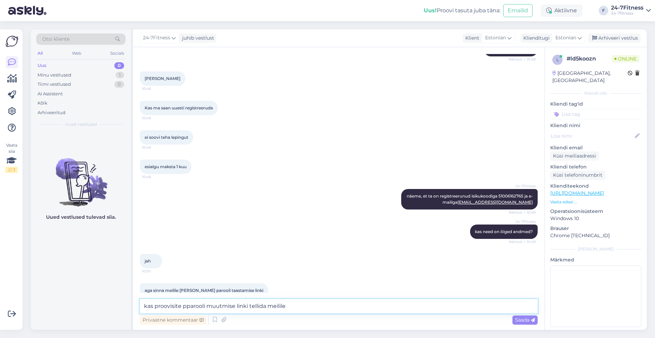
paste textarea "[EMAIL_ADDRESS][DOMAIN_NAME]"
type textarea "kas proovisite pparooli muutmise linki tellida meilile [EMAIL_ADDRESS][DOMAIN_N…"
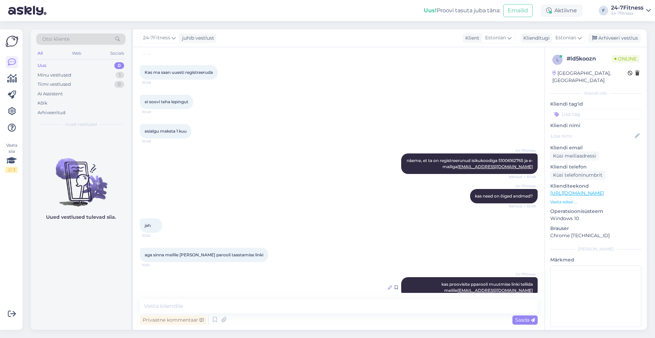
click at [388, 285] on icon at bounding box center [390, 287] width 4 height 4
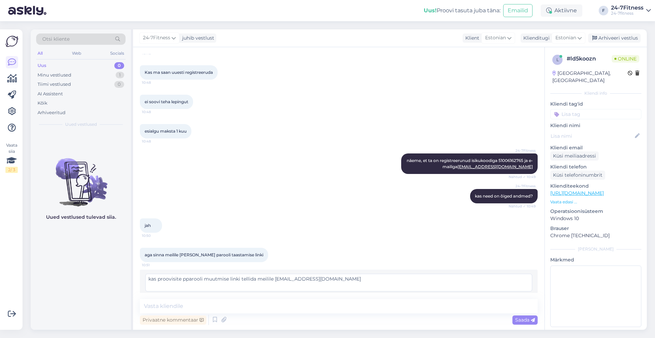
click at [185, 273] on textarea "kas proovisite pparooli muutmise linki tellida meilile [EMAIL_ADDRESS][DOMAIN_N…" at bounding box center [338, 282] width 387 height 18
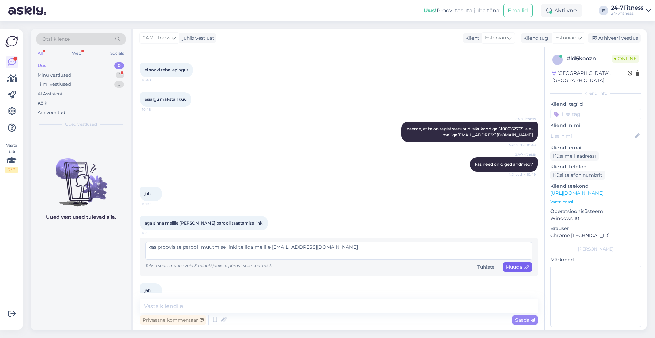
type textarea "kas proovisite parooli muutmise linki tellida meilile [EMAIL_ADDRESS][DOMAIN_NA…"
click at [510, 263] on span "Muuda" at bounding box center [518, 266] width 24 height 6
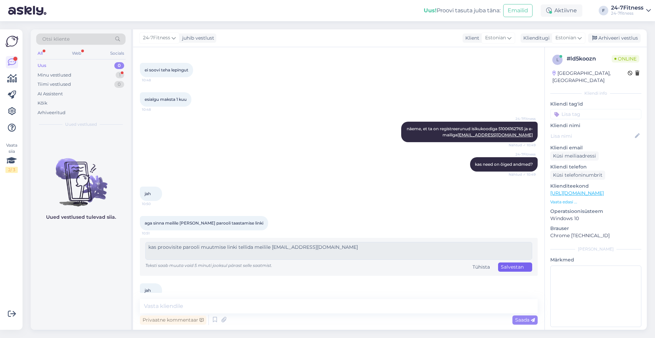
scroll to position [492, 0]
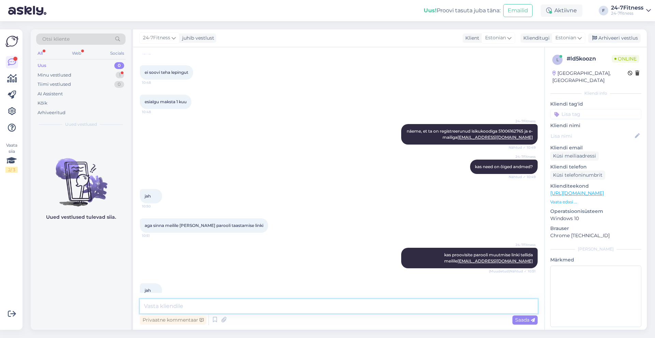
click at [285, 308] on textarea at bounding box center [339, 306] width 398 height 14
type textarea "kas kontrollisite ka rämpsposti kausta?"
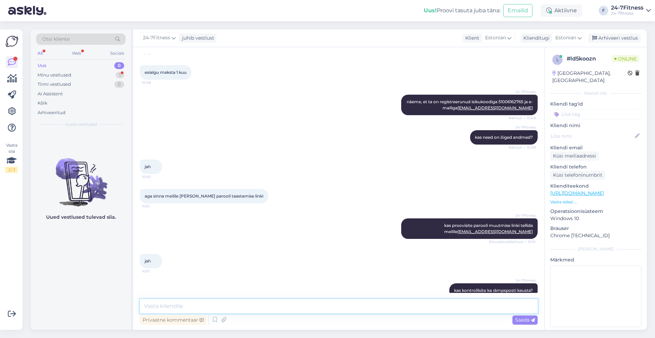
scroll to position [551, 0]
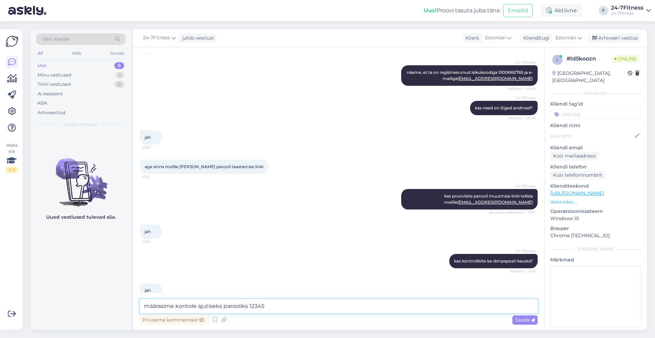
type textarea "määrasime kontole ajutiseks parooliks 123456"
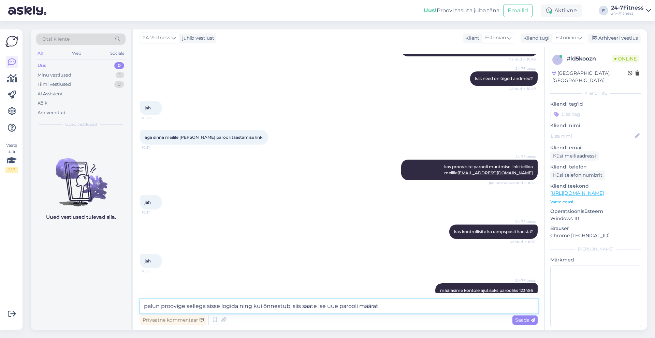
type textarea "palun proovige sellega sisse logida ning kui õnnestub, siis saate ise uue paroo…"
